Goal: Task Accomplishment & Management: Manage account settings

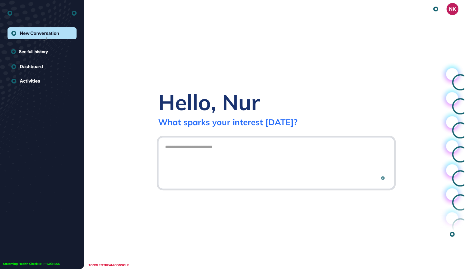
scroll to position [0, 0]
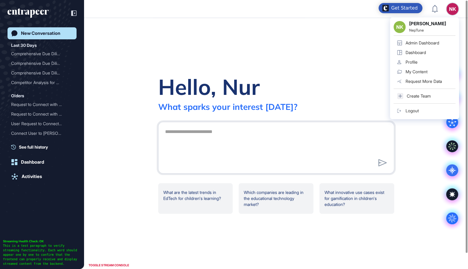
click at [431, 42] on div "Admin Dashboard" at bounding box center [422, 43] width 34 height 5
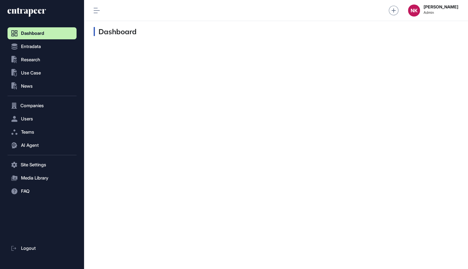
scroll to position [0, 0]
click at [30, 119] on span "Users" at bounding box center [27, 118] width 12 height 5
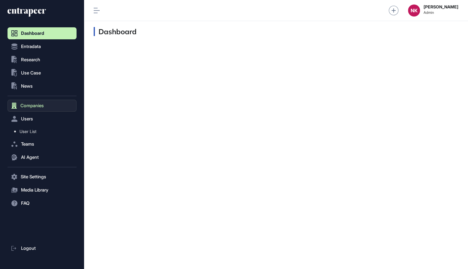
click at [34, 107] on span "Companies" at bounding box center [31, 105] width 23 height 5
click at [37, 119] on span "Company List" at bounding box center [33, 118] width 26 height 5
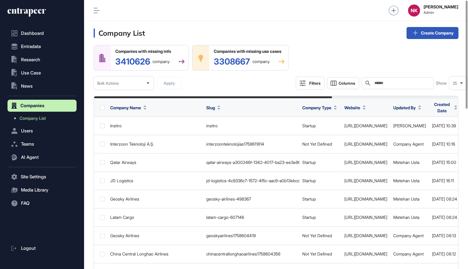
click at [392, 83] on input "text" at bounding box center [402, 83] width 56 height 5
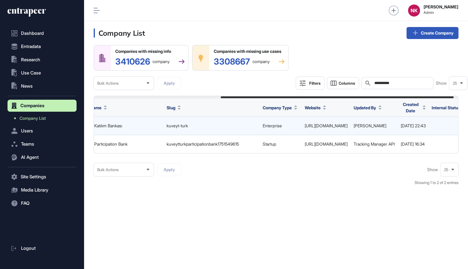
scroll to position [0, 205]
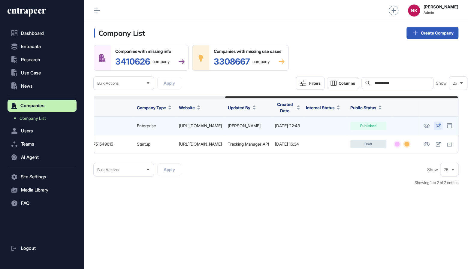
type input "**********"
click at [437, 125] on icon at bounding box center [437, 125] width 5 height 5
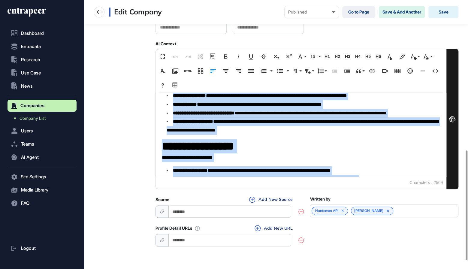
scroll to position [260, 0]
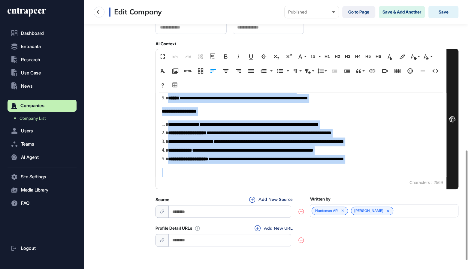
drag, startPoint x: 162, startPoint y: 100, endPoint x: 242, endPoint y: 200, distance: 128.3
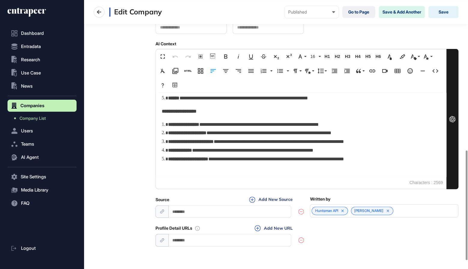
scroll to position [387, 0]
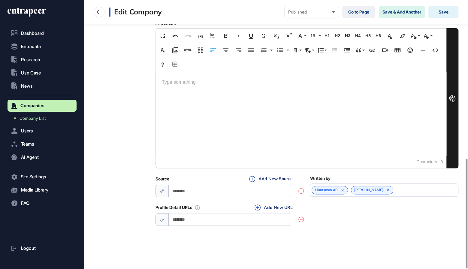
click at [179, 88] on div at bounding box center [301, 114] width 290 height 84
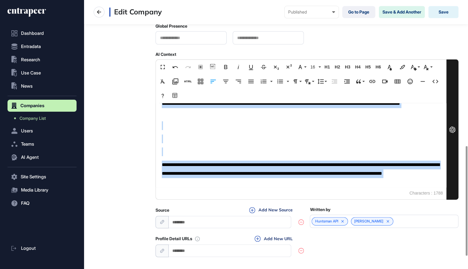
scroll to position [534, 0]
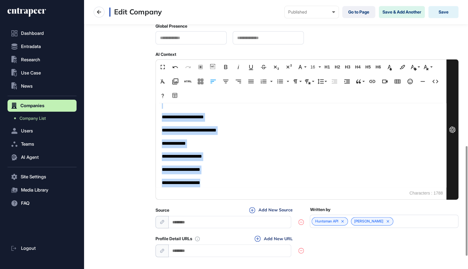
drag, startPoint x: 162, startPoint y: 111, endPoint x: 252, endPoint y: 219, distance: 140.9
click at [252, 219] on div "**********" at bounding box center [306, 3] width 303 height 509
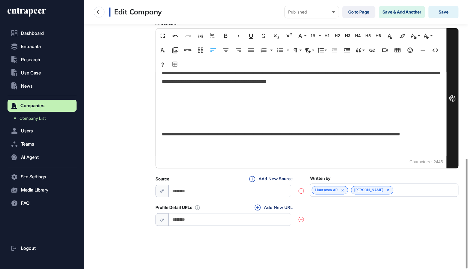
scroll to position [0, 0]
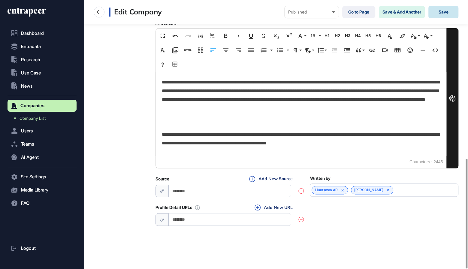
click at [442, 12] on button "Save" at bounding box center [443, 12] width 30 height 12
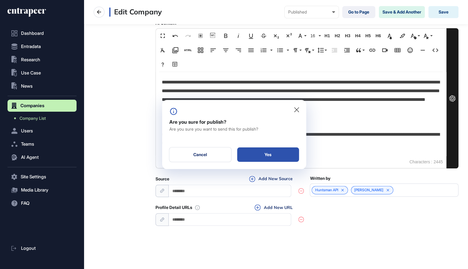
click at [262, 153] on div "Yes" at bounding box center [268, 154] width 62 height 14
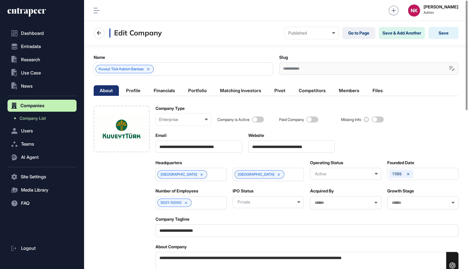
scroll to position [0, 2]
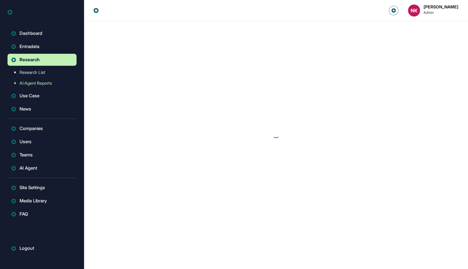
scroll to position [0, 0]
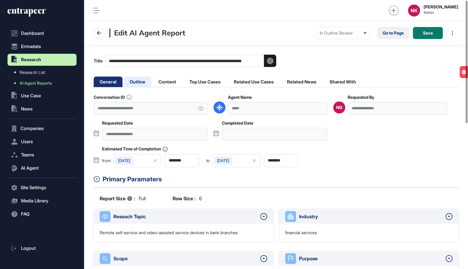
click at [141, 82] on li "Outline" at bounding box center [138, 82] width 28 height 11
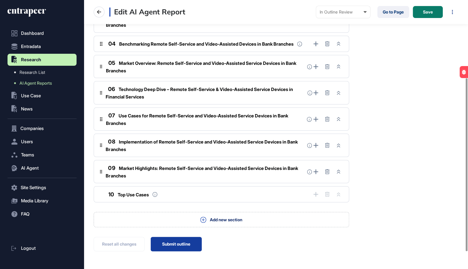
scroll to position [125, 0]
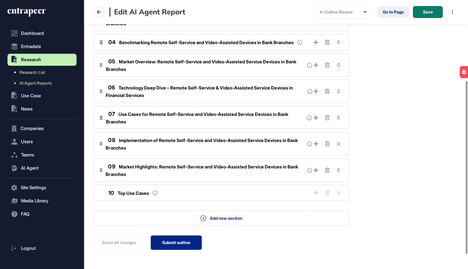
click at [175, 242] on button "Submit outline" at bounding box center [176, 242] width 51 height 14
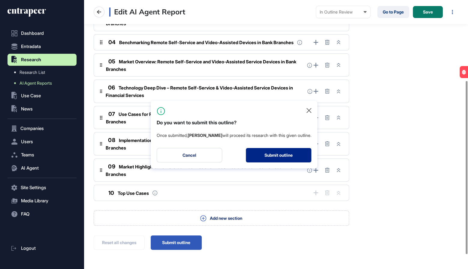
click at [274, 155] on button "Submit outline" at bounding box center [278, 155] width 65 height 14
